Goal: Find specific page/section: Find specific page/section

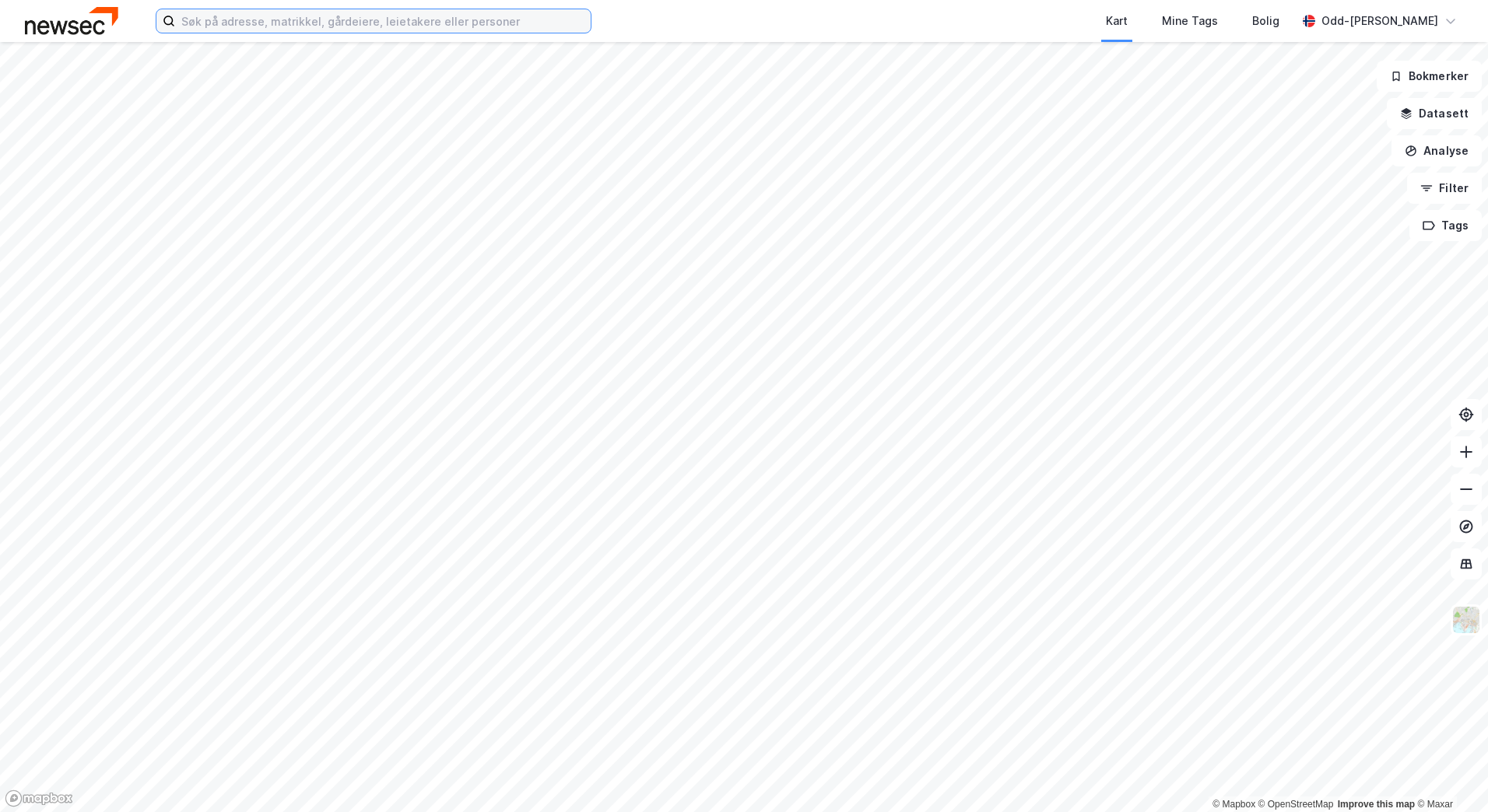
click at [286, 22] on input at bounding box center [382, 21] width 415 height 23
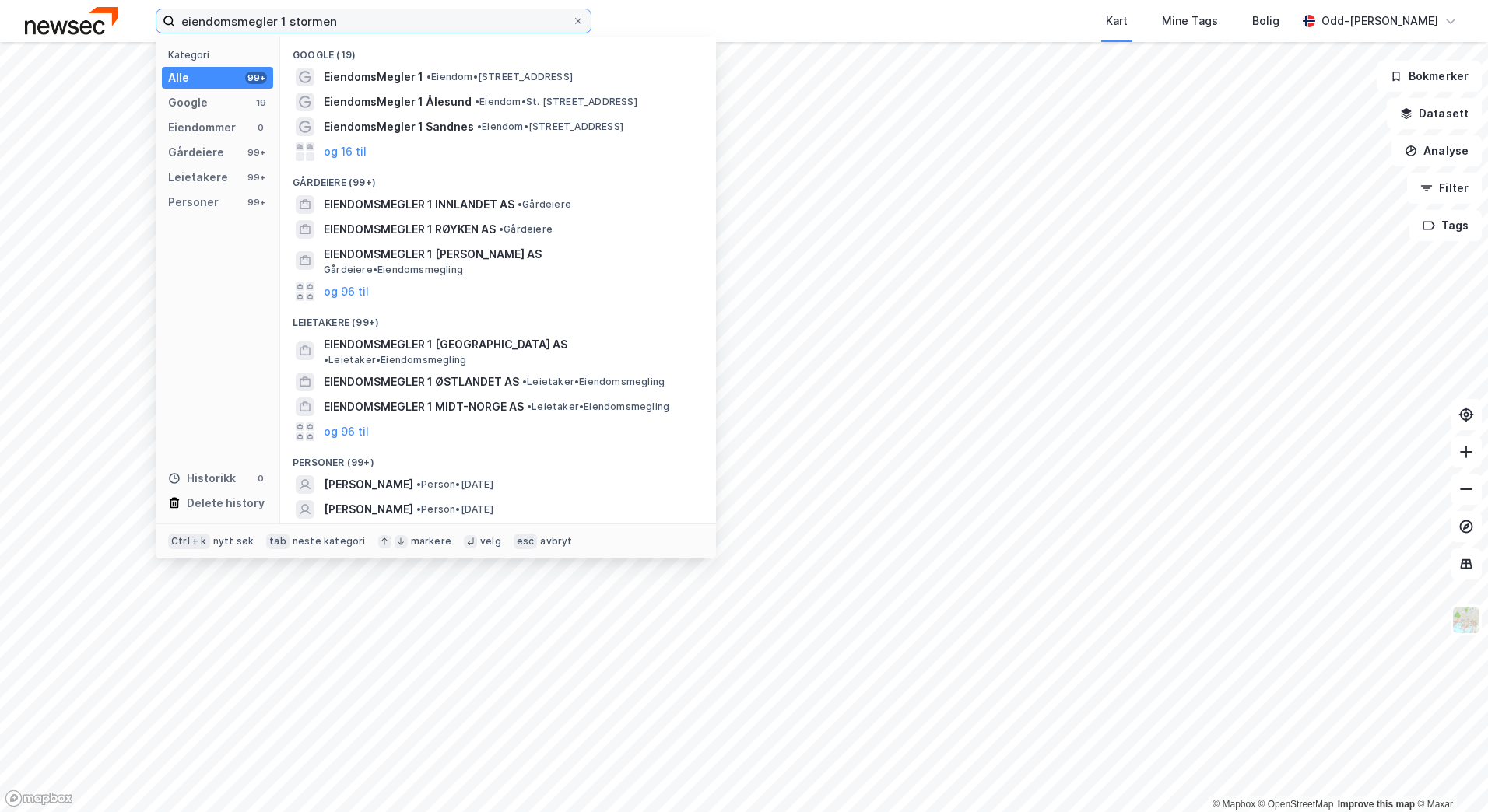
type input "eiendomsmegler 1 stormen"
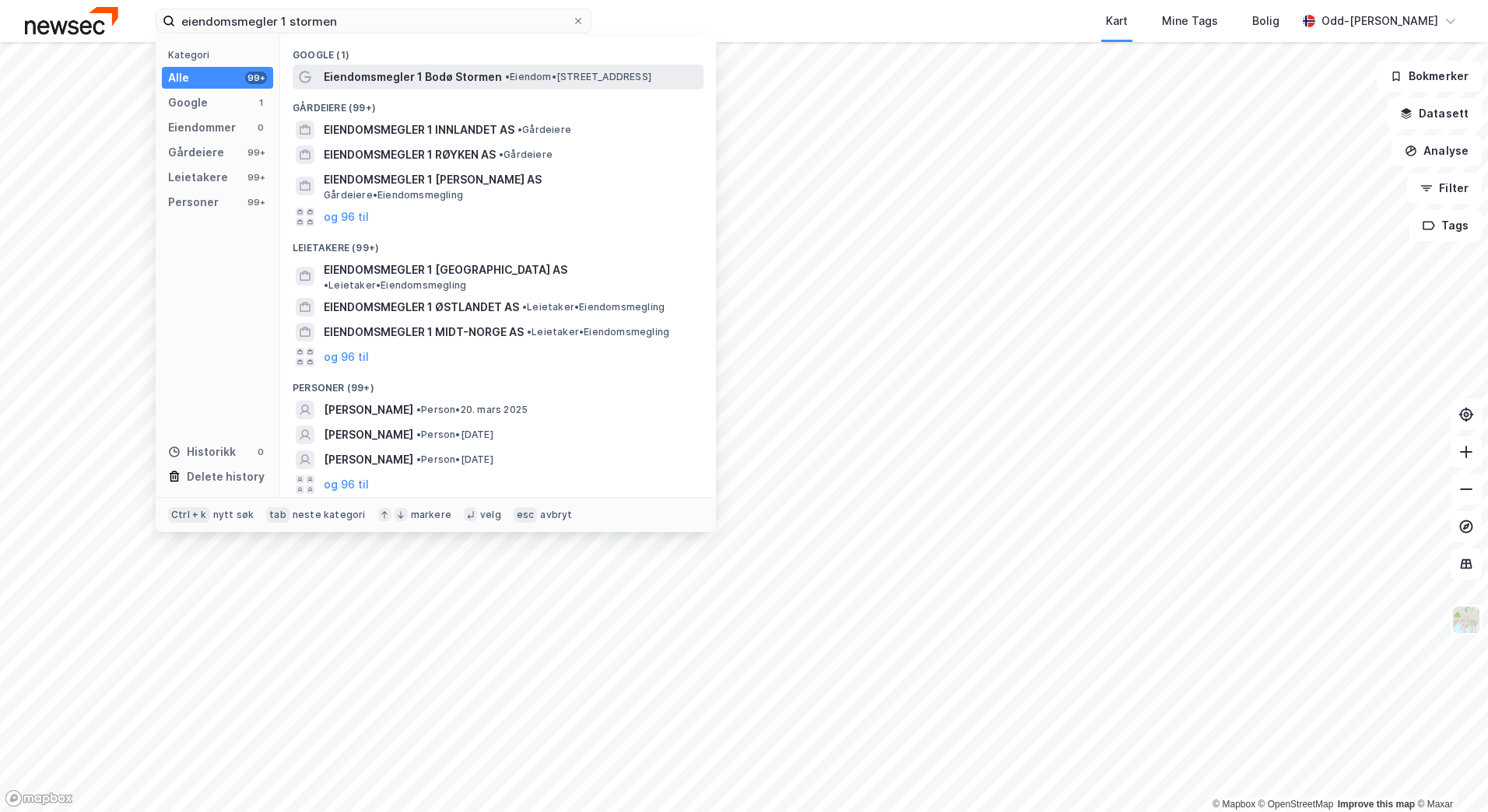
click at [528, 74] on span "• Eiendom • [STREET_ADDRESS]" at bounding box center [577, 76] width 146 height 13
